Goal: Find specific page/section: Find specific page/section

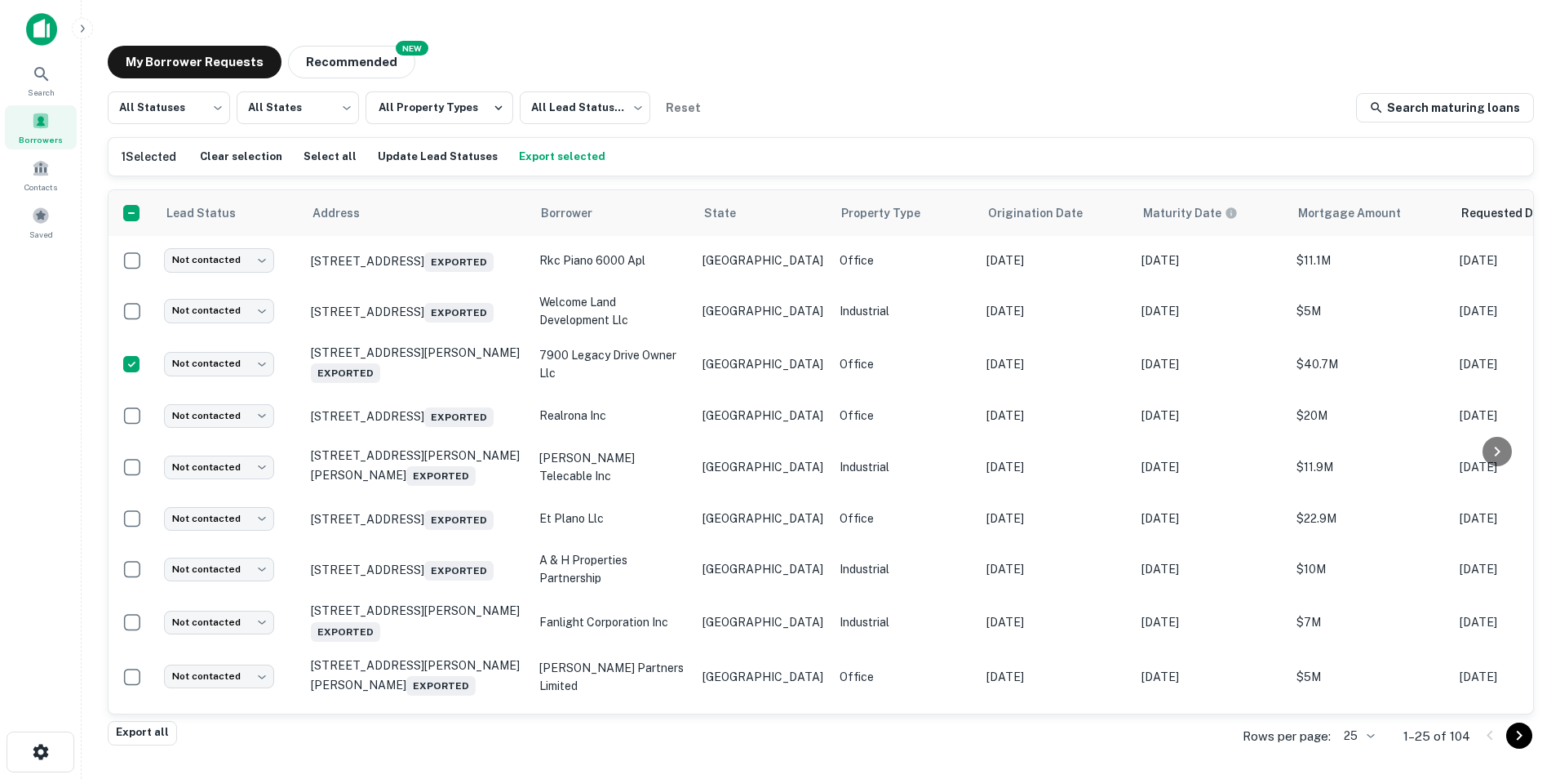
click at [806, 53] on div "My Borrower Requests NEW Recommended" at bounding box center [821, 62] width 1427 height 33
click at [581, 52] on div "My Borrower Requests NEW Recommended" at bounding box center [821, 62] width 1427 height 33
click at [296, 57] on button "Recommended" at bounding box center [351, 62] width 127 height 33
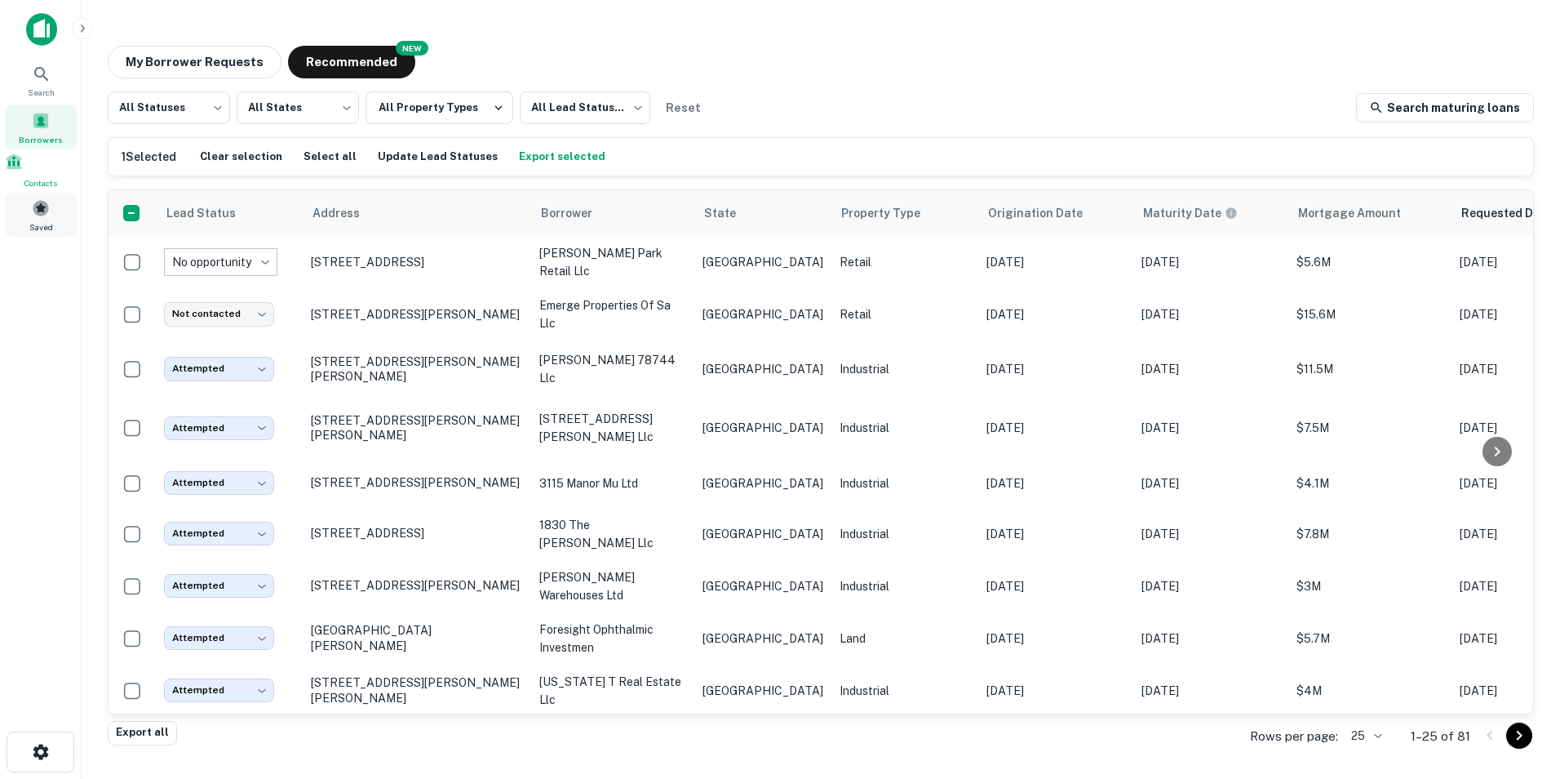
click at [48, 208] on span at bounding box center [41, 208] width 18 height 18
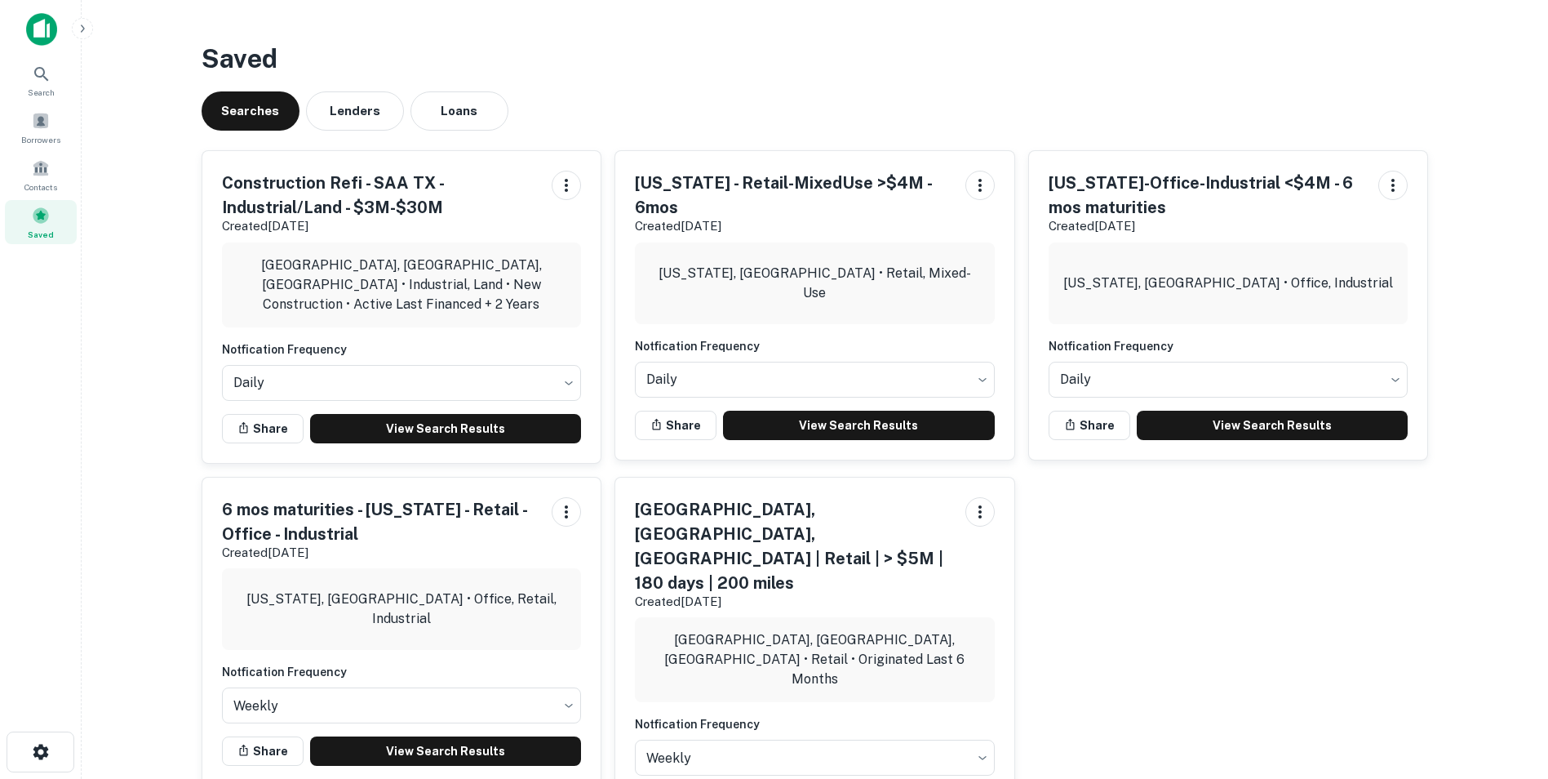
click at [1055, 63] on h3 "Saved" at bounding box center [815, 58] width 1227 height 39
click at [1122, 588] on div "Construction Refi - SAA TX - Industrial/Land - $3M-$30M Created [DATE] [GEOGRAP…" at bounding box center [809, 487] width 1240 height 701
drag, startPoint x: 1048, startPoint y: 181, endPoint x: 1138, endPoint y: 206, distance: 93.0
click at [1138, 206] on h5 "[US_STATE]-Office-Industrial <$4M - 6 mos maturities" at bounding box center [1207, 195] width 317 height 49
drag, startPoint x: 1138, startPoint y: 206, endPoint x: 1126, endPoint y: 209, distance: 11.9
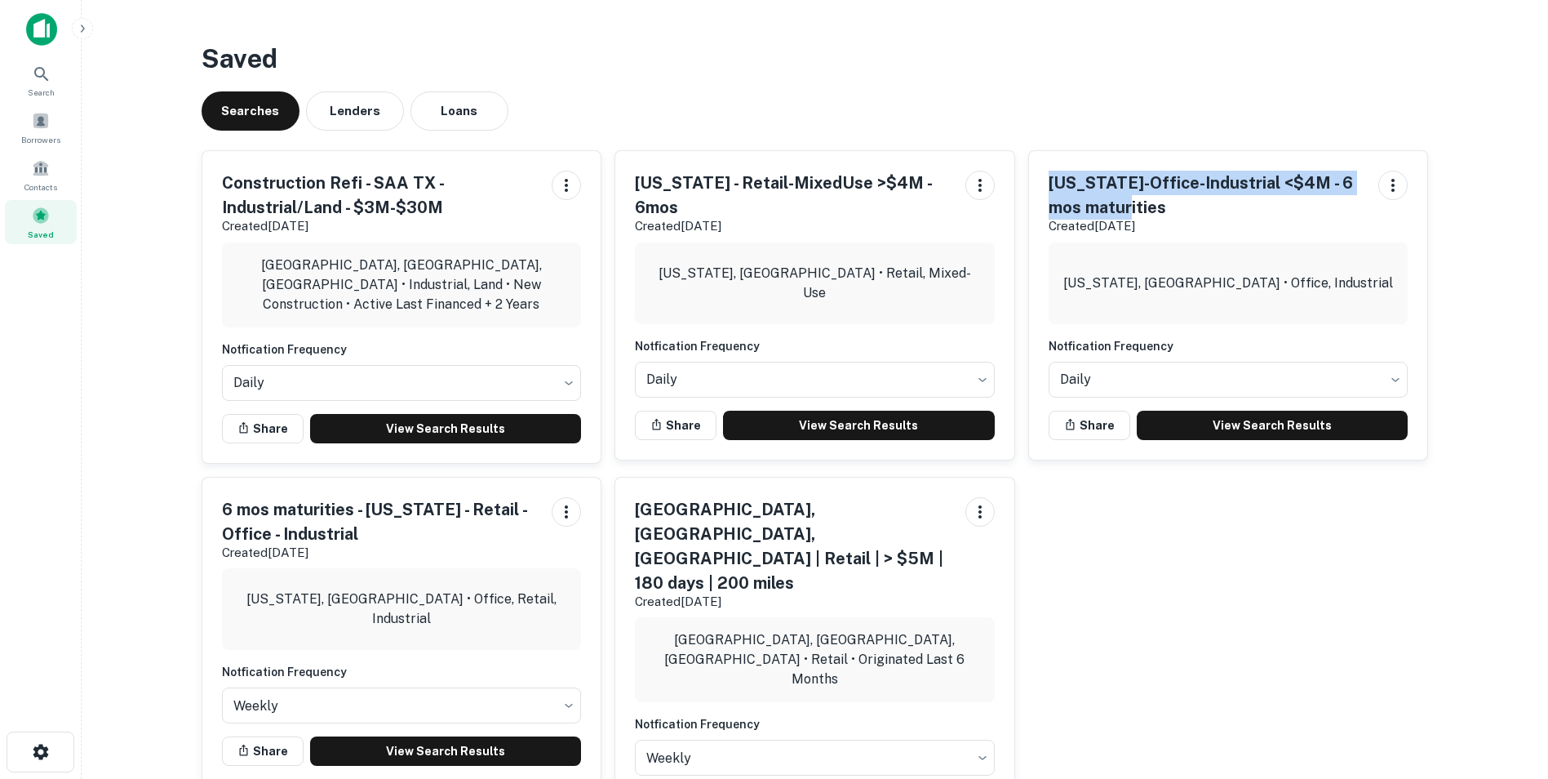
click at [1128, 209] on h5 "[US_STATE]-Office-Industrial <$4M - 6 mos maturities" at bounding box center [1207, 195] width 317 height 49
drag, startPoint x: 1050, startPoint y: 184, endPoint x: 1122, endPoint y: 196, distance: 72.9
click at [1122, 196] on h5 "Texas-Office-Industrial <$4M - 6 mos maturities" at bounding box center [1207, 195] width 317 height 49
click at [1124, 202] on h5 "Texas-Office-Industrial <$4M - 6 mos maturities" at bounding box center [1207, 195] width 317 height 49
drag, startPoint x: 1129, startPoint y: 210, endPoint x: 1048, endPoint y: 180, distance: 86.3
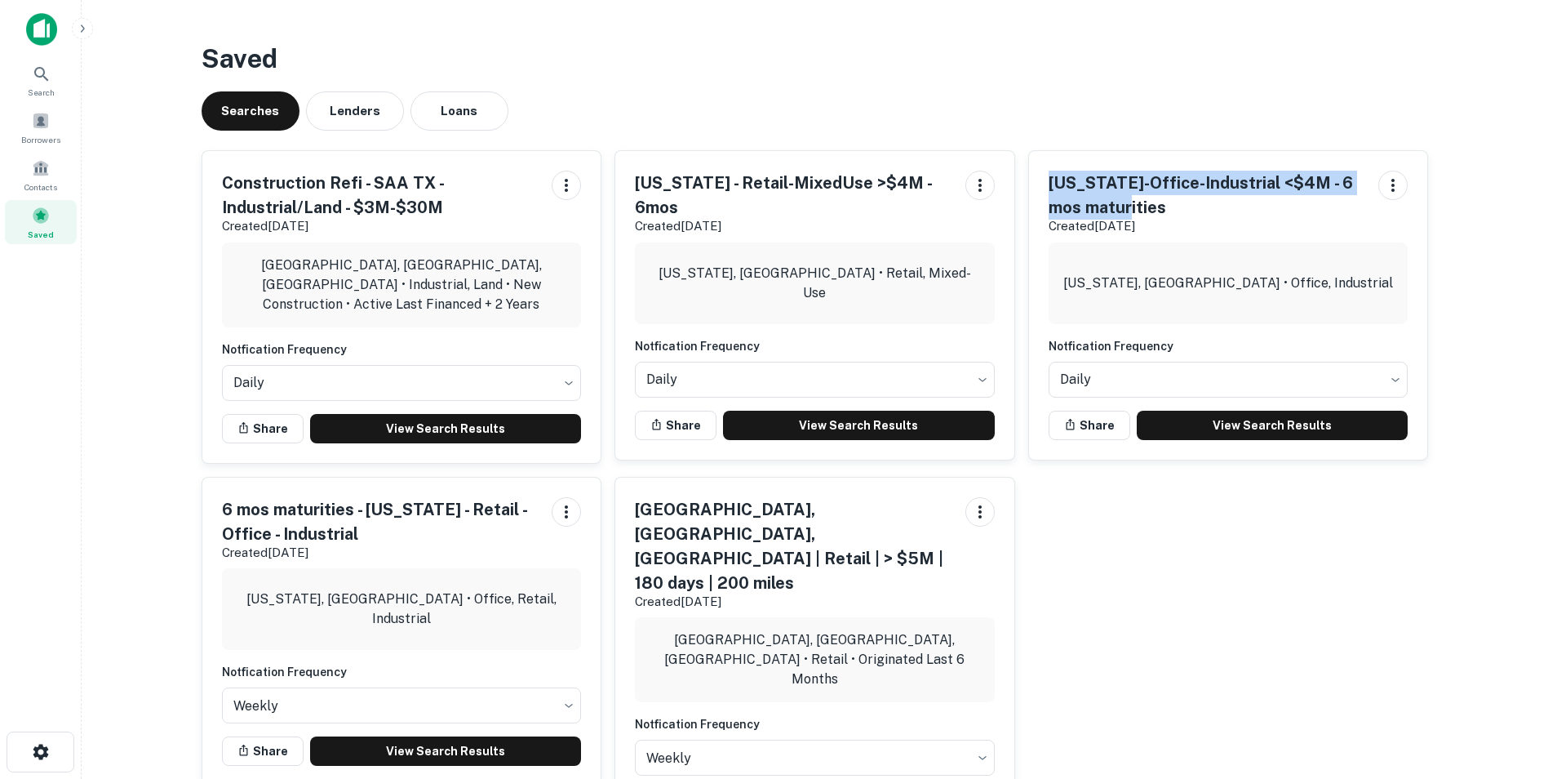
click at [1049, 180] on h5 "Texas-Office-Industrial <$4M - 6 mos maturities" at bounding box center [1207, 195] width 317 height 49
drag, startPoint x: 1048, startPoint y: 180, endPoint x: 1061, endPoint y: 189, distance: 16.3
click at [1056, 184] on h5 "Texas-Office-Industrial <$4M - 6 mos maturities" at bounding box center [1207, 195] width 317 height 49
drag, startPoint x: 1048, startPoint y: 183, endPoint x: 1128, endPoint y: 210, distance: 84.4
click at [1128, 210] on h5 "Texas-Office-Industrial <$4M - 6 mos maturities" at bounding box center [1207, 195] width 317 height 49
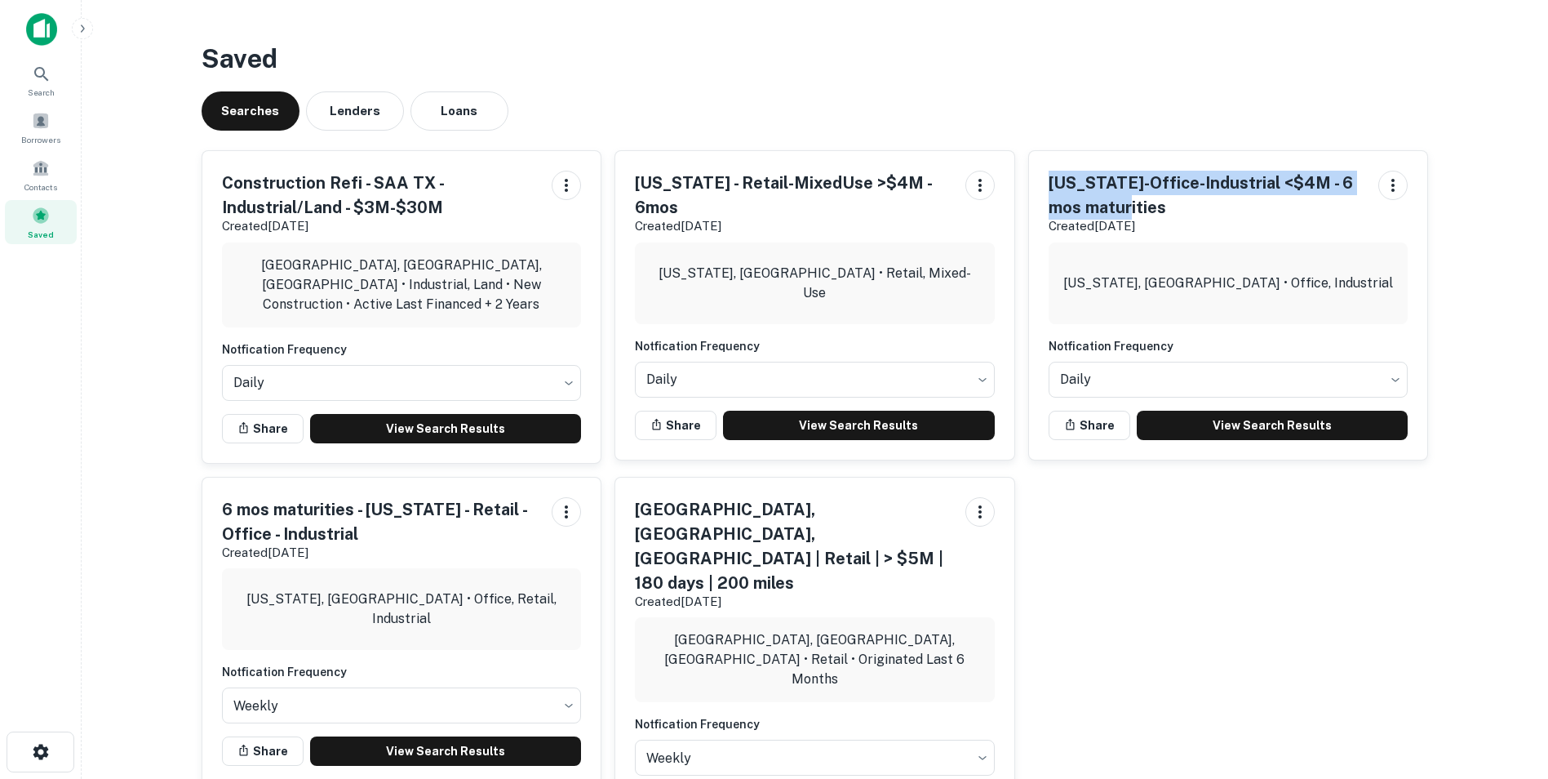
click at [1125, 206] on h5 "Texas-Office-Industrial <$4M - 6 mos maturities" at bounding box center [1207, 195] width 317 height 49
drag, startPoint x: 1078, startPoint y: 190, endPoint x: 1127, endPoint y: 201, distance: 50.1
click at [1127, 201] on h5 "Texas-Office-Industrial <$4M - 6 mos maturities" at bounding box center [1207, 195] width 317 height 49
click at [1126, 202] on h5 "Texas-Office-Industrial <$4M - 6 mos maturities" at bounding box center [1207, 195] width 317 height 49
click at [631, 66] on h3 "Saved" at bounding box center [815, 58] width 1227 height 39
